Goal: Contribute content: Add original content to the website for others to see

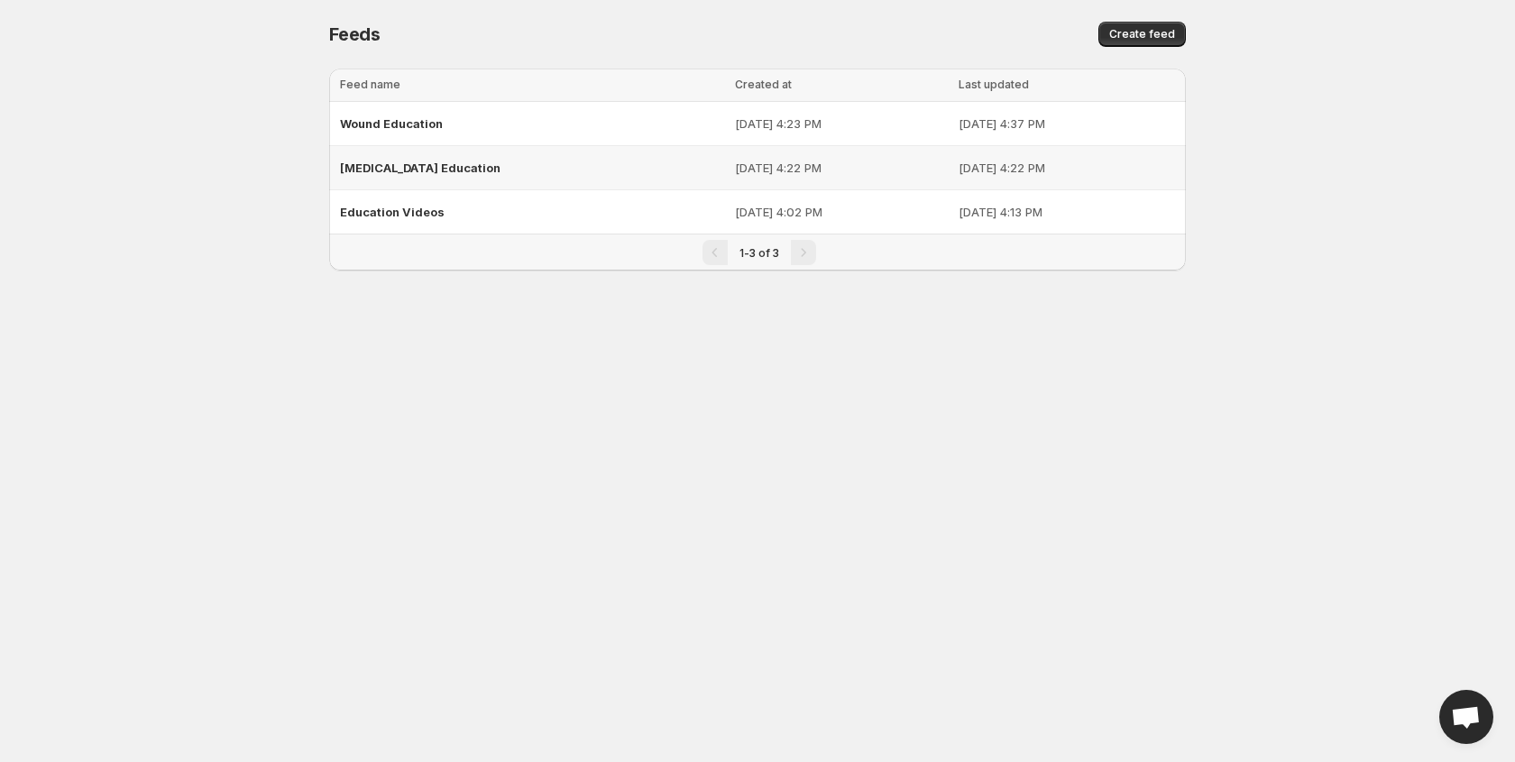
click at [449, 162] on span "[MEDICAL_DATA] Education" at bounding box center [420, 168] width 161 height 14
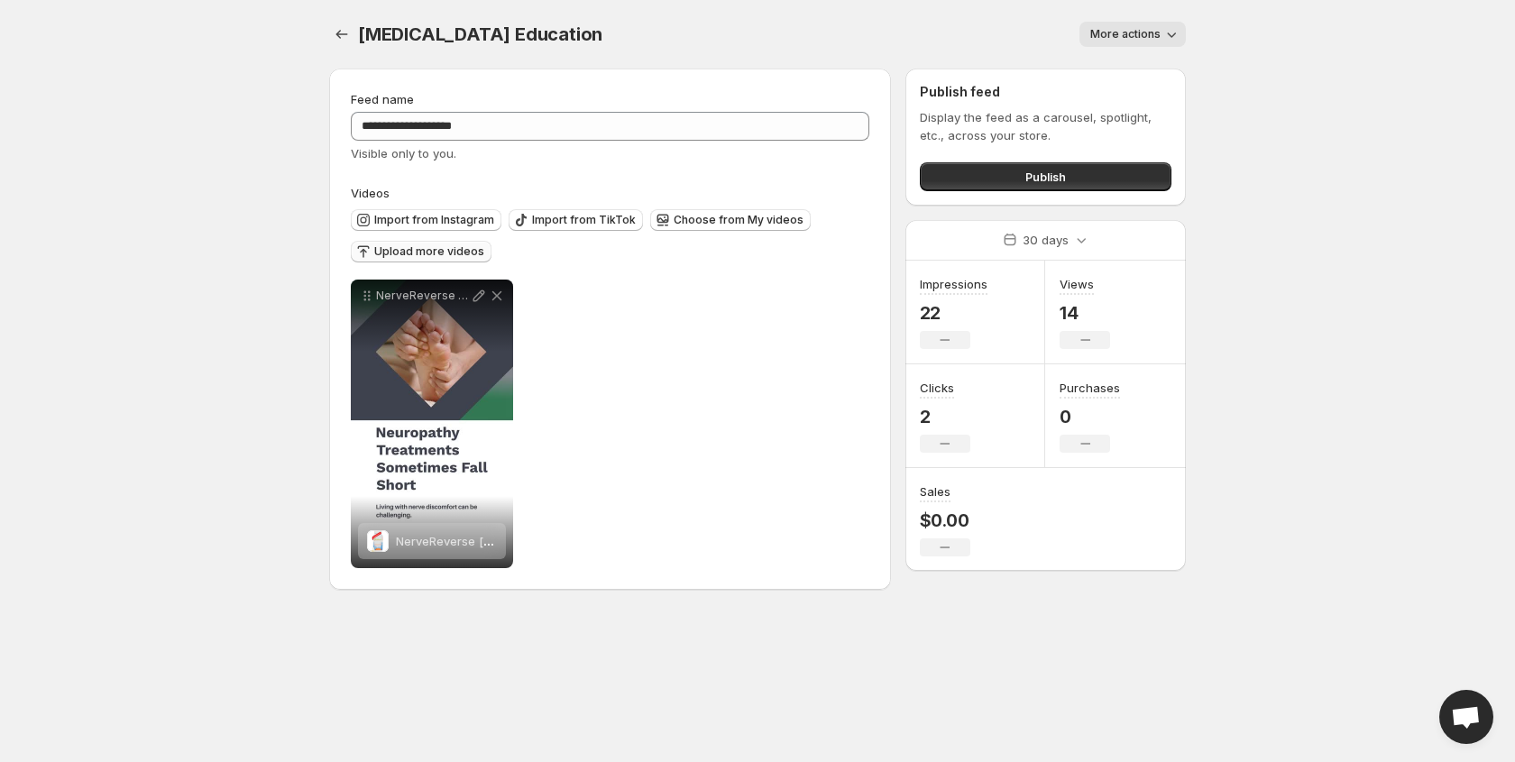
click at [434, 246] on span "Upload more videos" at bounding box center [429, 251] width 110 height 14
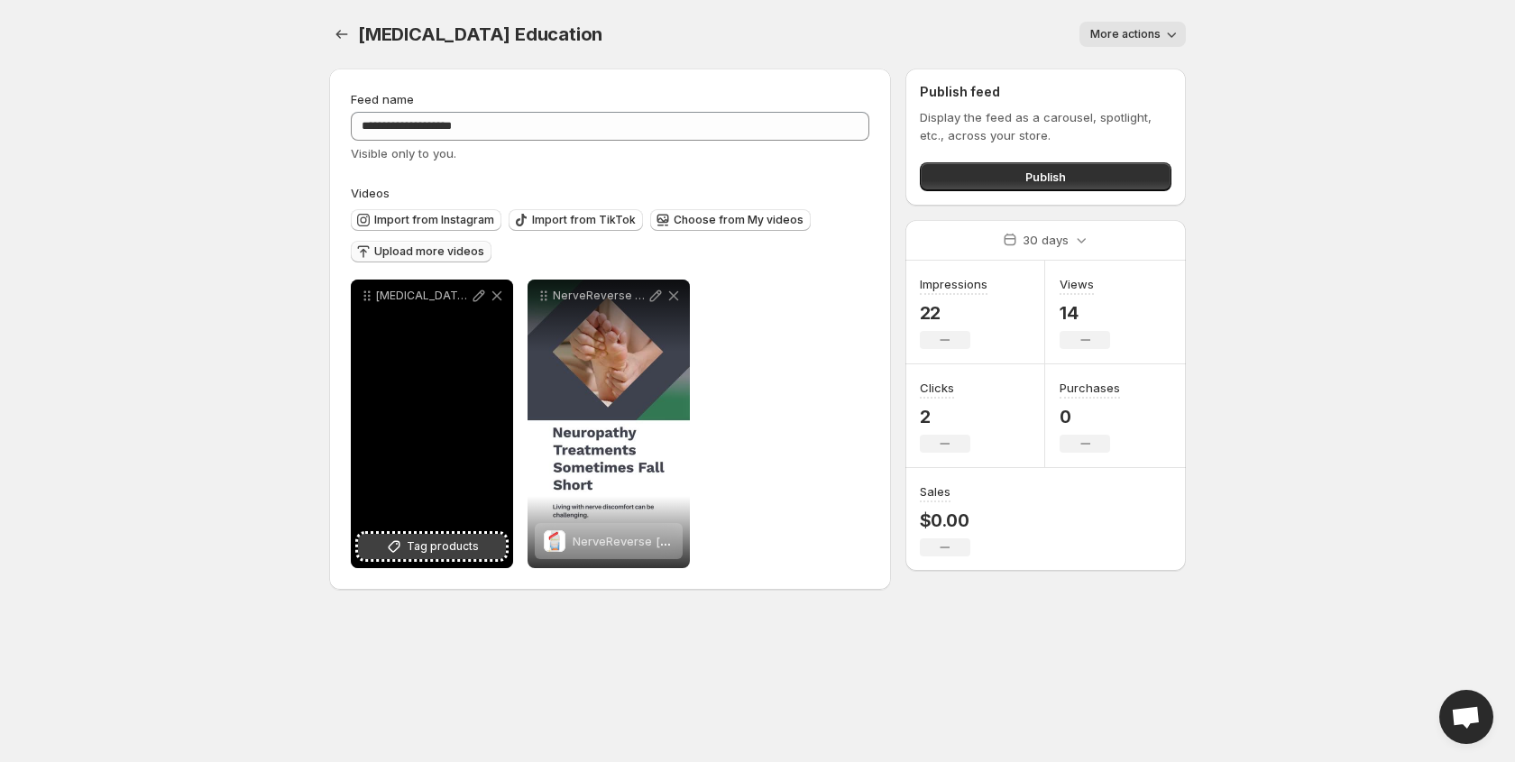
click at [430, 545] on span "Tag products" at bounding box center [443, 547] width 72 height 18
